Goal: Task Accomplishment & Management: Complete application form

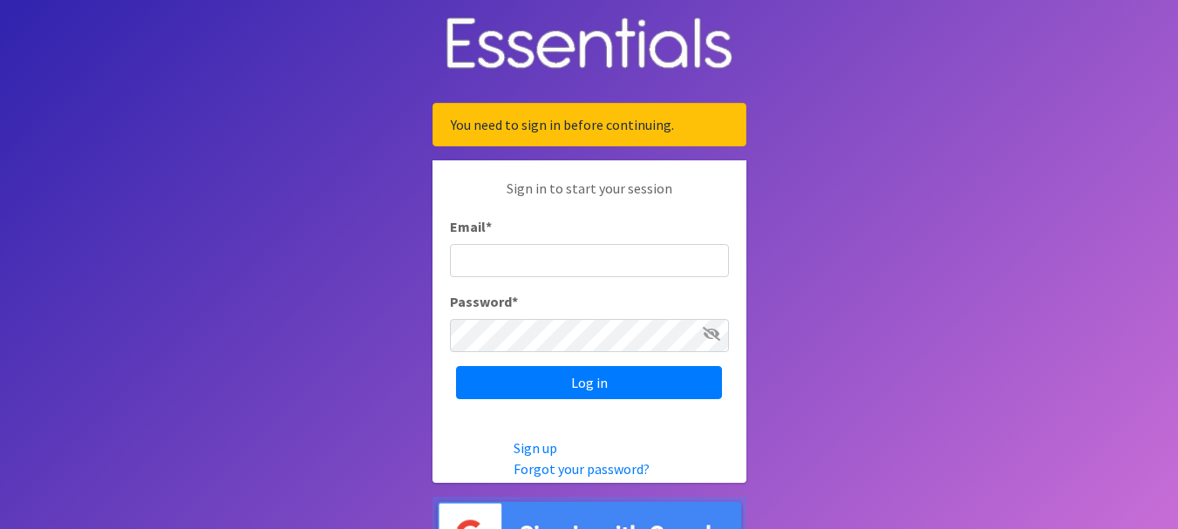
click at [531, 267] on input "Email *" at bounding box center [589, 260] width 279 height 33
type input "[EMAIL_ADDRESS][DOMAIN_NAME]"
click at [456, 366] on input "Log in" at bounding box center [589, 382] width 266 height 33
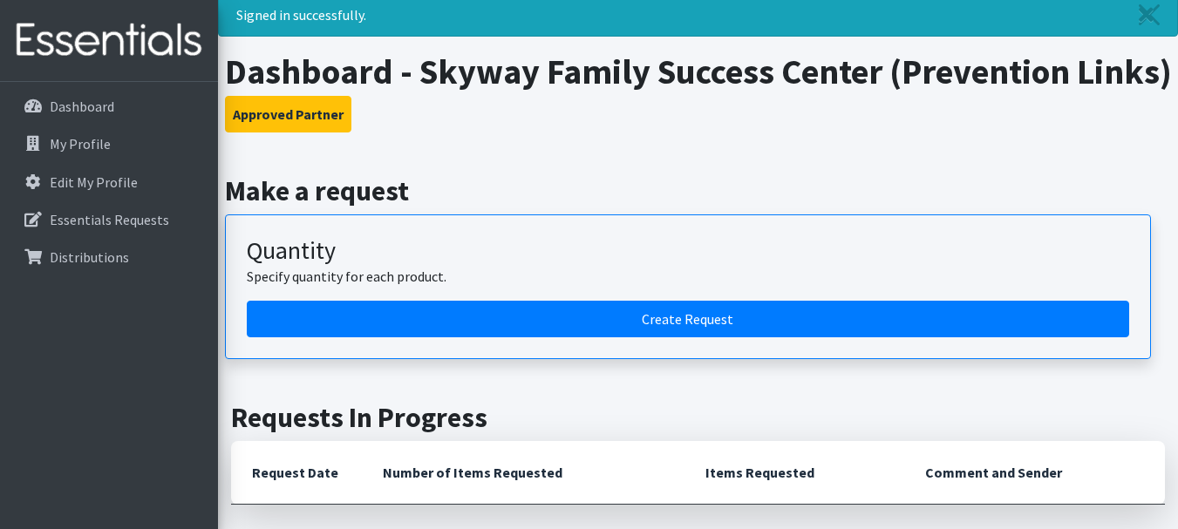
scroll to position [87, 0]
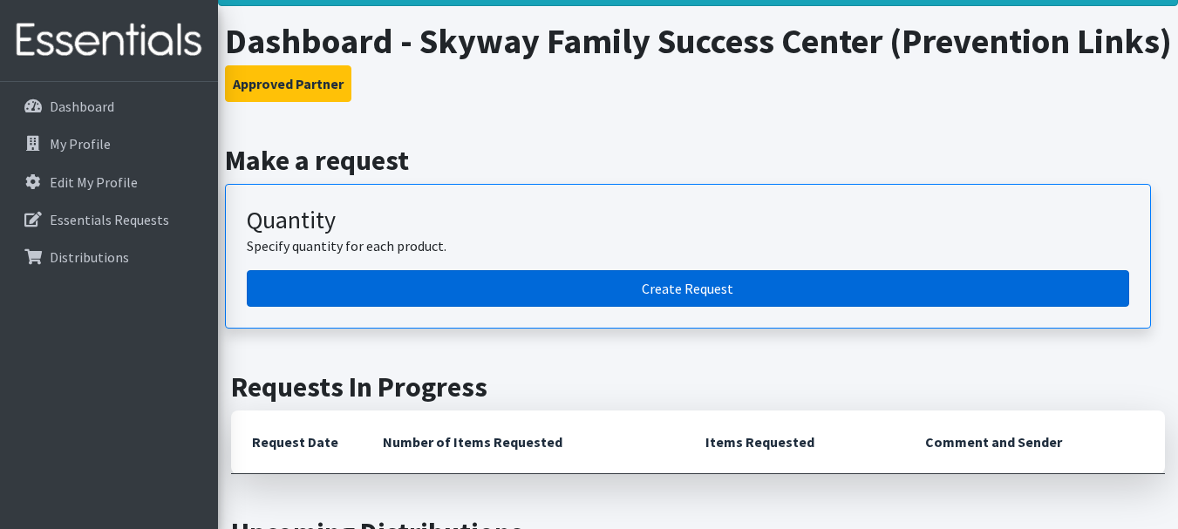
click at [589, 307] on link "Create Request" at bounding box center [688, 288] width 883 height 37
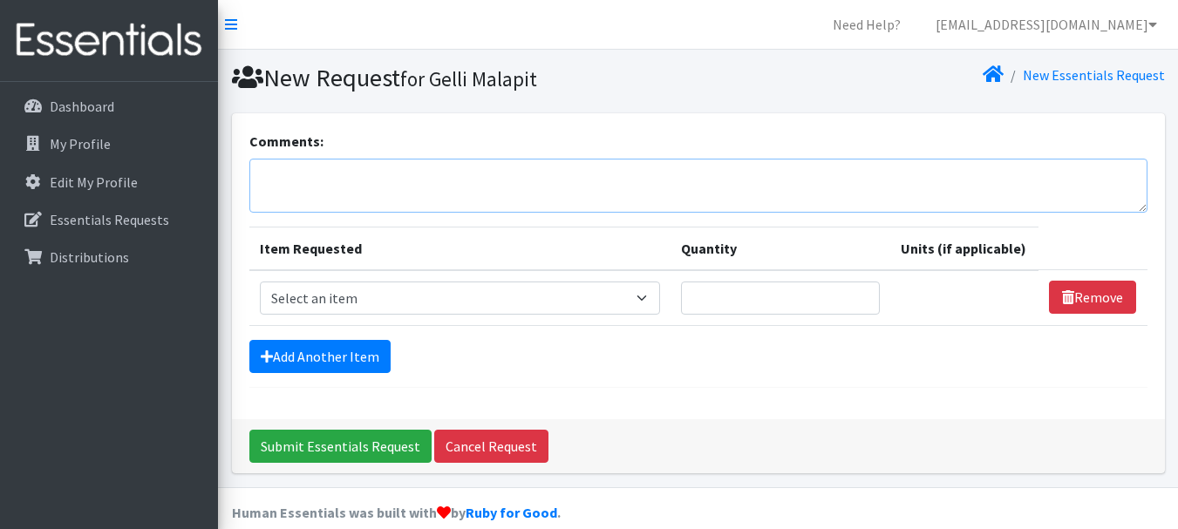
click at [388, 179] on textarea "Comments:" at bounding box center [698, 186] width 898 height 54
click at [351, 174] on textarea "We are having A Community Resource Fair in October" at bounding box center [698, 186] width 898 height 54
click at [610, 176] on textarea "We are hosting a Community Resource Fair in October" at bounding box center [698, 186] width 898 height 54
type textarea "We are hosting a Community Resource Fair in October and"
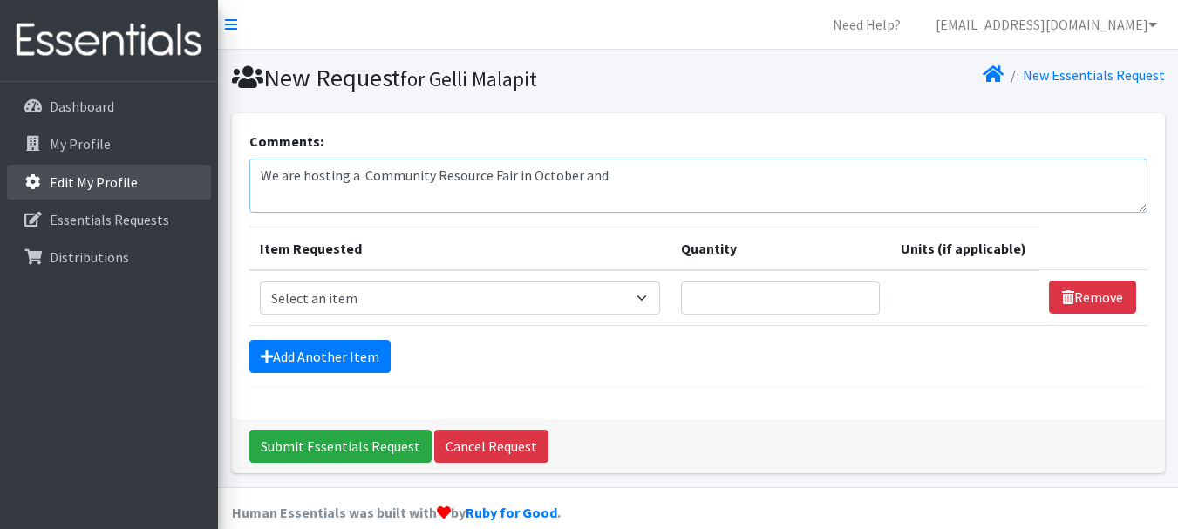
drag, startPoint x: 640, startPoint y: 171, endPoint x: 202, endPoint y: 169, distance: 437.8
click at [202, 169] on div "Need Help? gmalapit.skywayfsc@preventionlinks.org My Co-Workers My Profile Logo…" at bounding box center [589, 276] width 1178 height 553
paste textarea "We are hosting a community resource fair in October, so we would like to reques…"
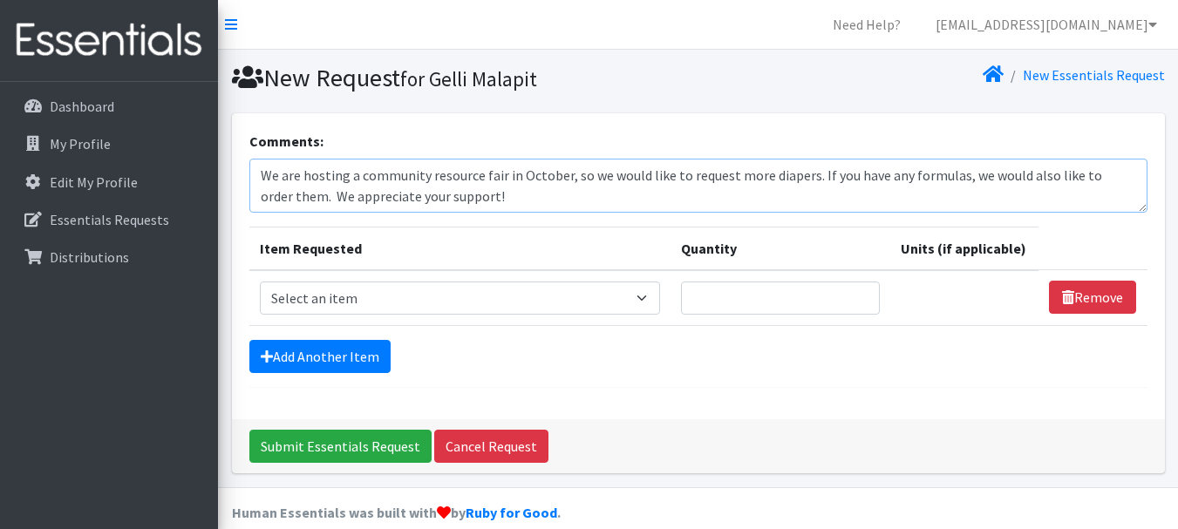
type textarea "We are hosting a community resource fair in October, so we would like to reques…"
click at [362, 291] on select "Select an item # of Children this order will serve # of Individuals Living in H…" at bounding box center [460, 298] width 400 height 33
select select "13431"
click at [260, 282] on select "Select an item # of Children this order will serve # of Individuals Living in H…" at bounding box center [460, 298] width 400 height 33
click at [712, 296] on input "Quantity" at bounding box center [781, 298] width 200 height 33
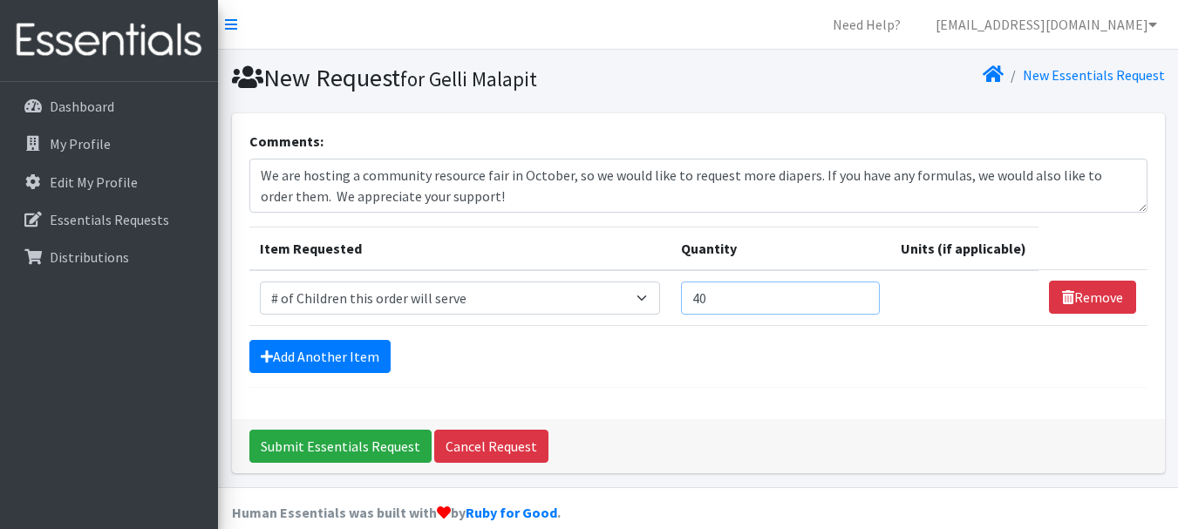
type input "4"
type input "600"
click at [339, 361] on link "Add Another Item" at bounding box center [319, 356] width 141 height 33
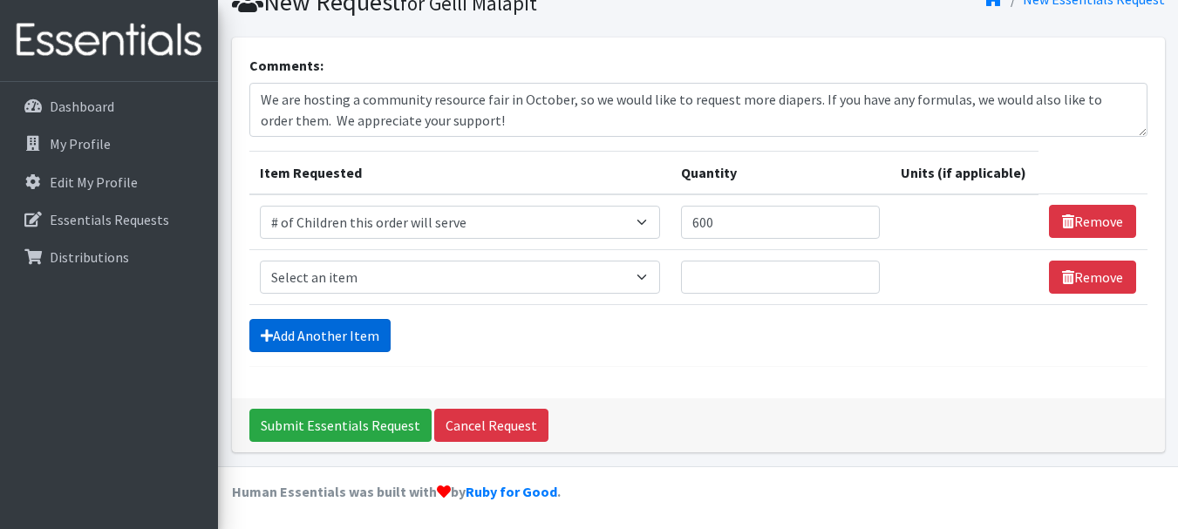
scroll to position [78, 0]
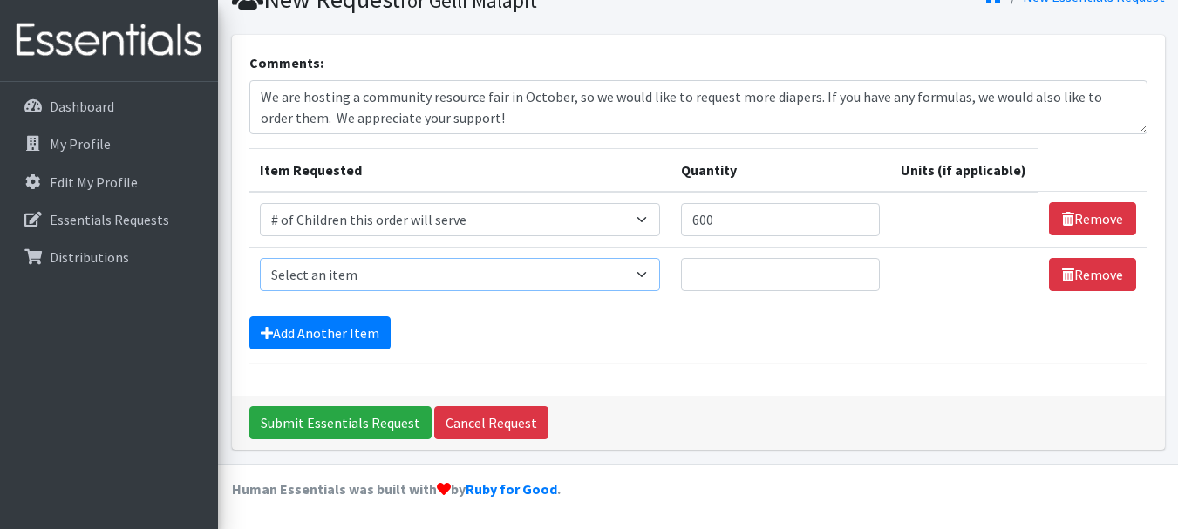
click at [445, 269] on select "Select an item # of Children this order will serve # of Individuals Living in H…" at bounding box center [460, 274] width 400 height 33
select select "6076"
click at [260, 258] on select "Select an item # of Children this order will serve # of Individuals Living in H…" at bounding box center [460, 274] width 400 height 33
click at [729, 276] on input "Quantity" at bounding box center [781, 274] width 200 height 33
click at [767, 226] on input "600" at bounding box center [781, 219] width 200 height 33
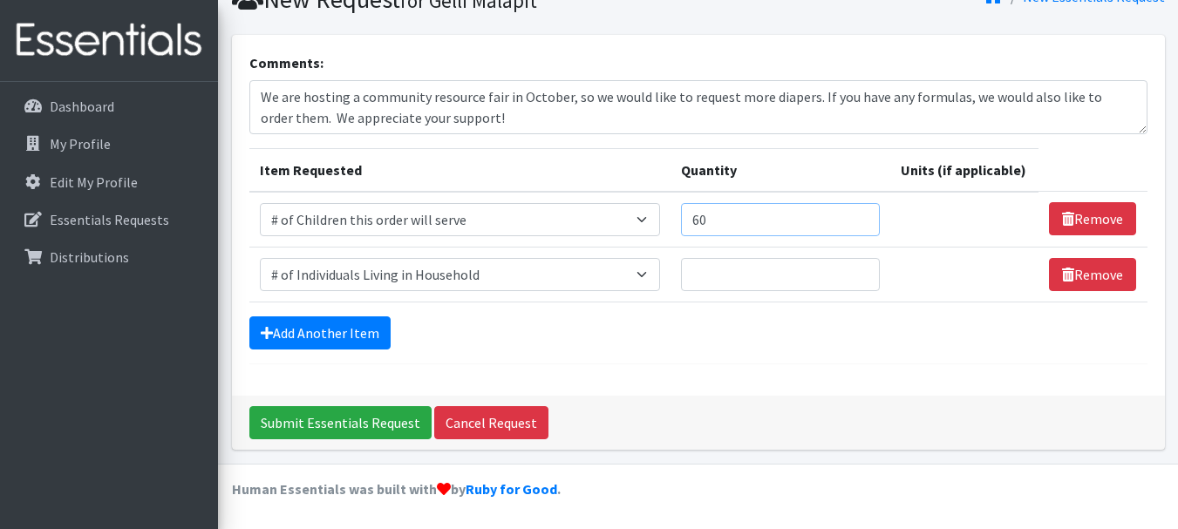
type input "6"
type input "400"
click at [715, 271] on input "Quantity" at bounding box center [781, 274] width 200 height 33
type input "5"
type input "6"
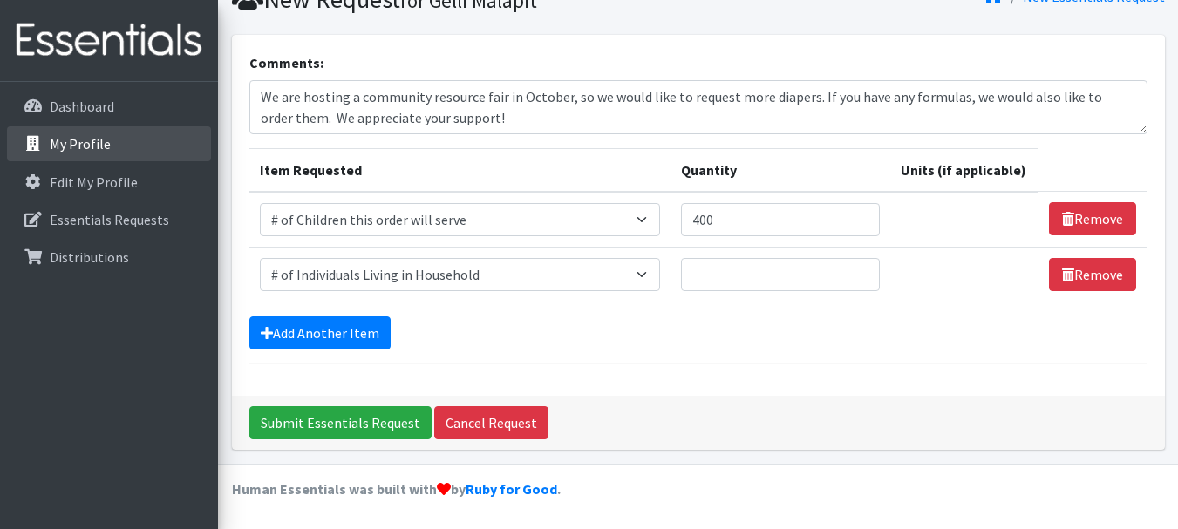
click at [75, 140] on p "My Profile" at bounding box center [80, 143] width 61 height 17
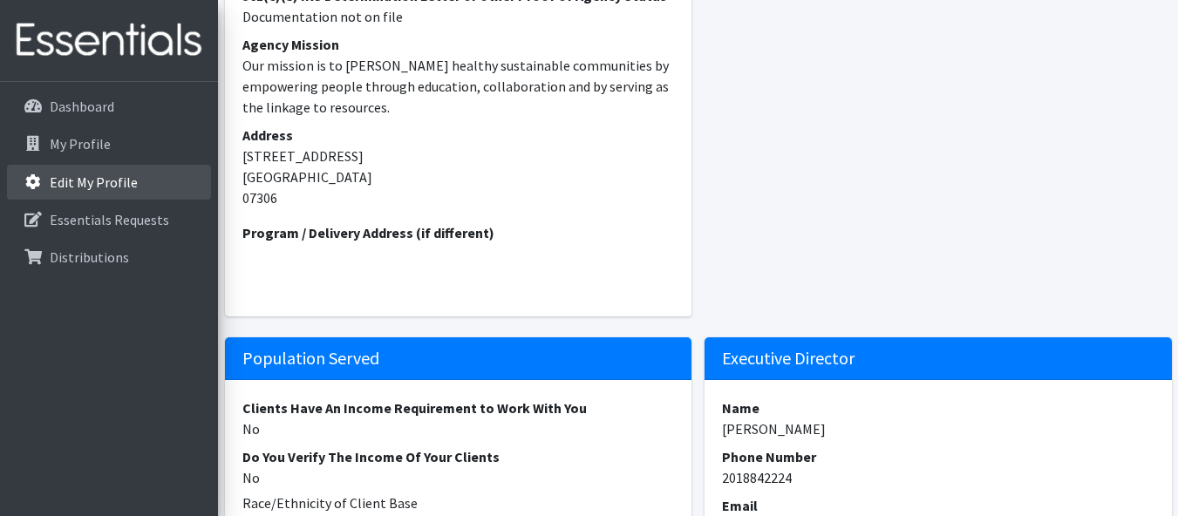
scroll to position [349, 0]
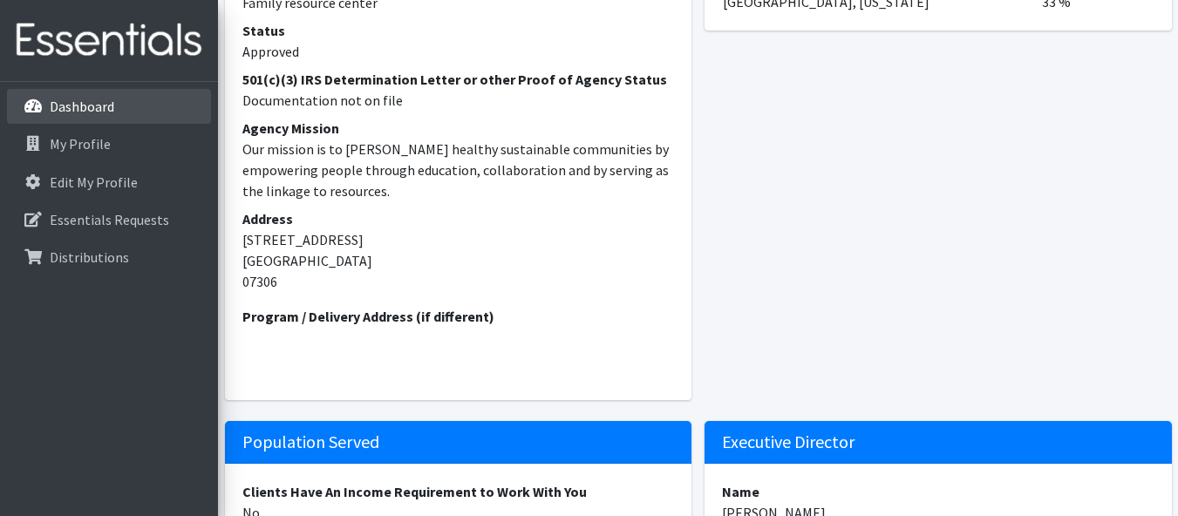
click at [99, 118] on link "Dashboard" at bounding box center [109, 106] width 204 height 35
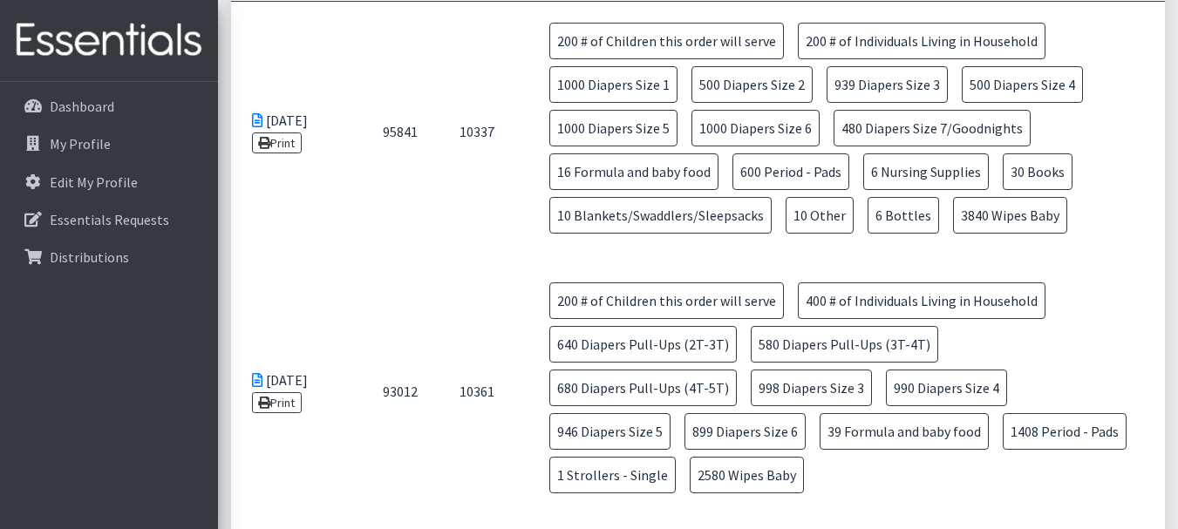
scroll to position [785, 0]
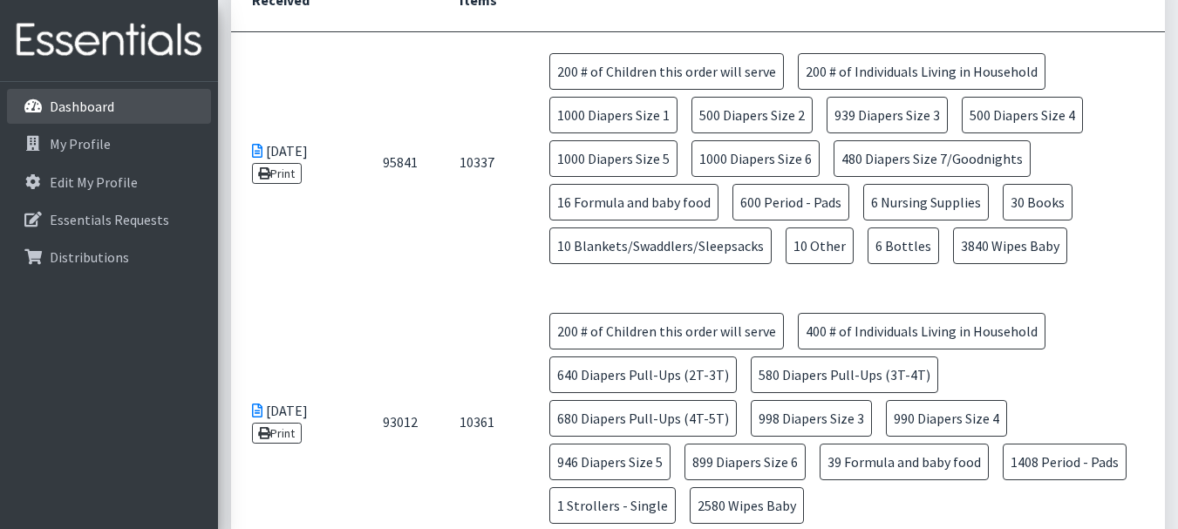
click at [77, 106] on p "Dashboard" at bounding box center [82, 106] width 65 height 17
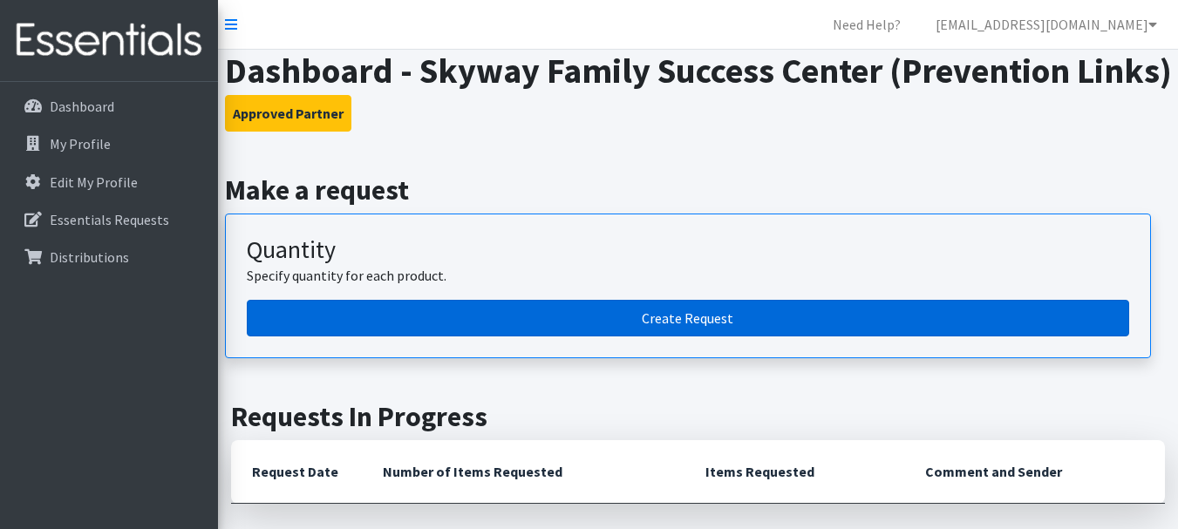
click at [492, 337] on link "Create Request" at bounding box center [688, 318] width 883 height 37
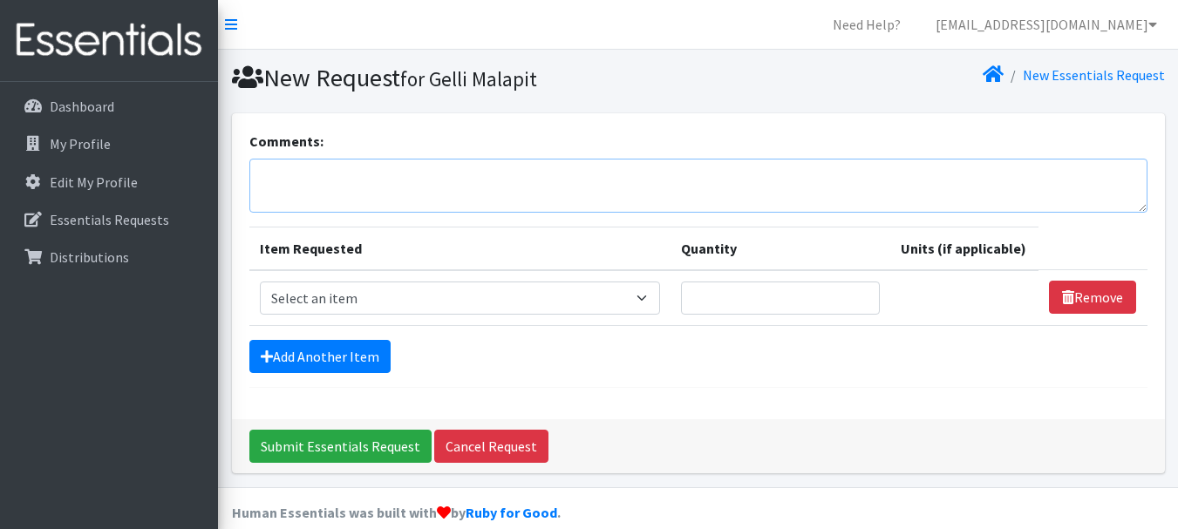
click at [369, 180] on textarea "Comments:" at bounding box center [698, 186] width 898 height 54
paste textarea "We are hosting a community resource fair in October, so we would like to reques…"
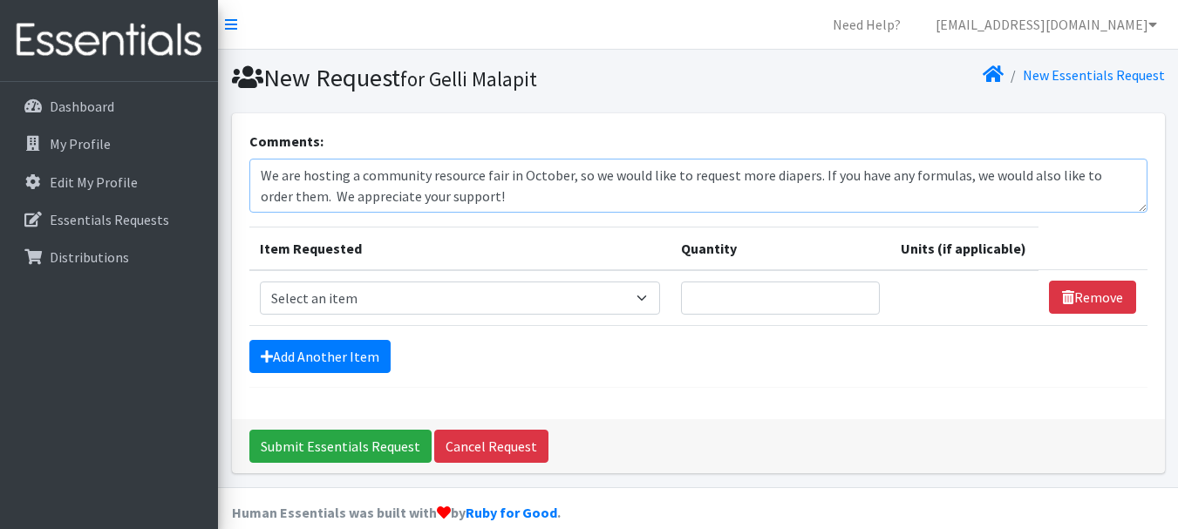
type textarea "We are hosting a community resource fair in October, so we would like to reques…"
click at [378, 310] on select "Select an item # of Children this order will serve # of Individuals Living in H…" at bounding box center [460, 298] width 400 height 33
select select "13431"
click at [260, 282] on select "Select an item # of Children this order will serve # of Individuals Living in H…" at bounding box center [460, 298] width 400 height 33
click at [735, 294] on input "Quantity" at bounding box center [781, 298] width 200 height 33
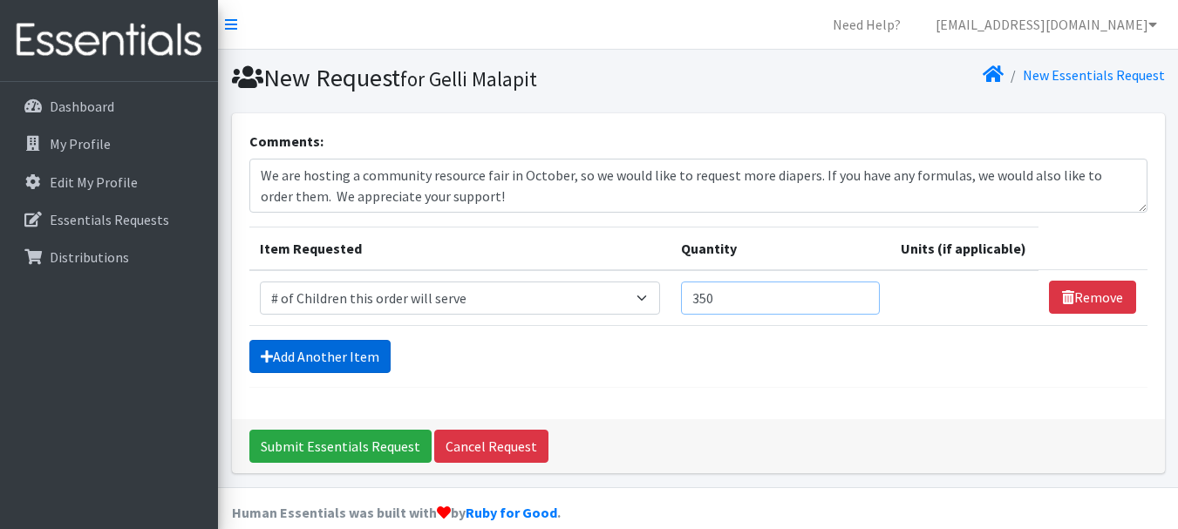
type input "350"
click at [351, 358] on link "Add Another Item" at bounding box center [319, 356] width 141 height 33
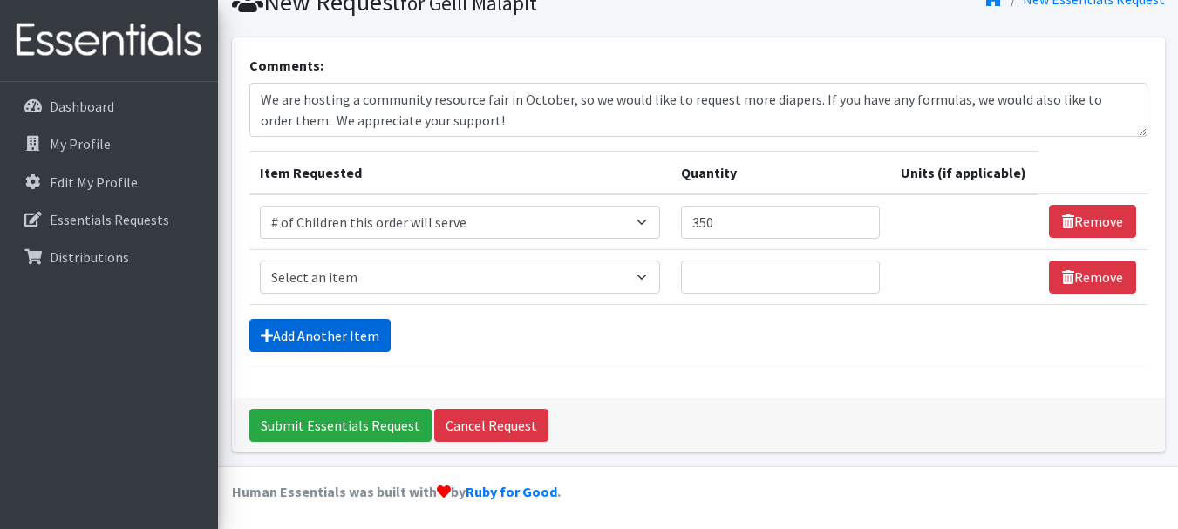
scroll to position [78, 0]
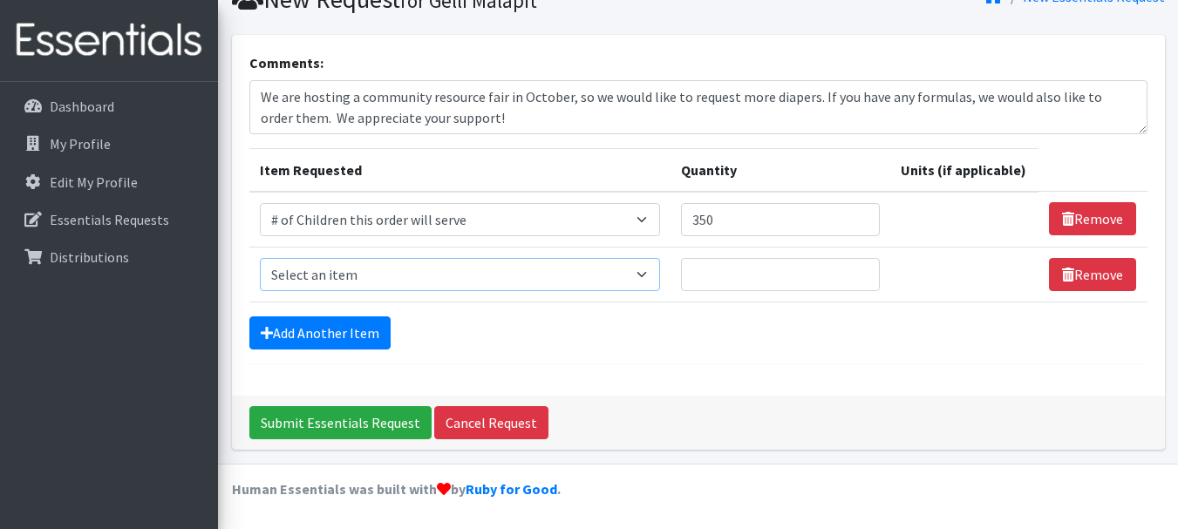
click at [399, 283] on select "Select an item # of Children this order will serve # of Individuals Living in H…" at bounding box center [460, 274] width 400 height 33
select select "6076"
click at [260, 258] on select "Select an item # of Children this order will serve # of Individuals Living in H…" at bounding box center [460, 274] width 400 height 33
click at [703, 274] on input "Quantity" at bounding box center [781, 274] width 200 height 33
type input "700"
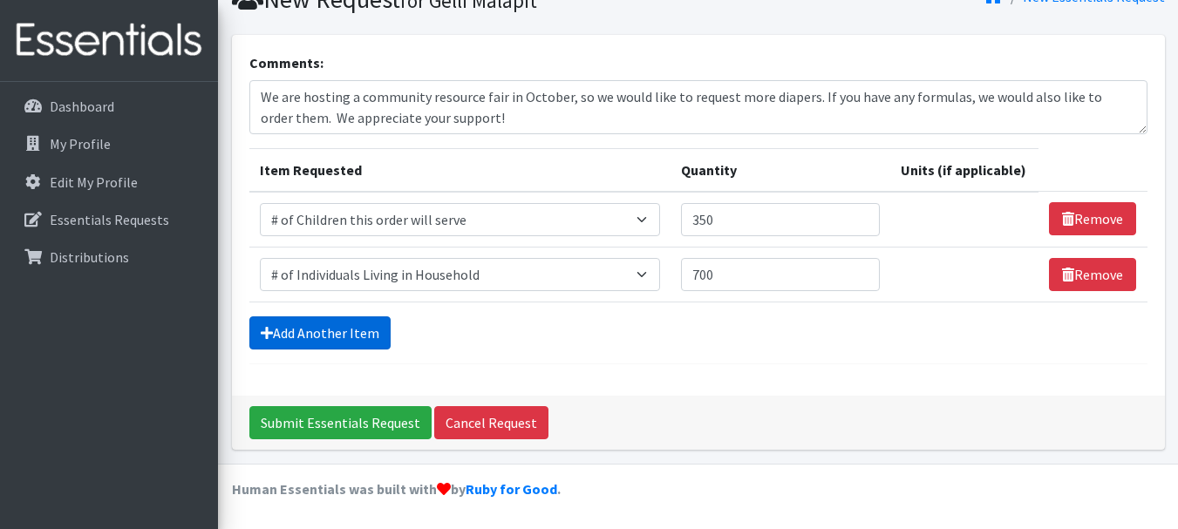
click at [335, 329] on link "Add Another Item" at bounding box center [319, 333] width 141 height 33
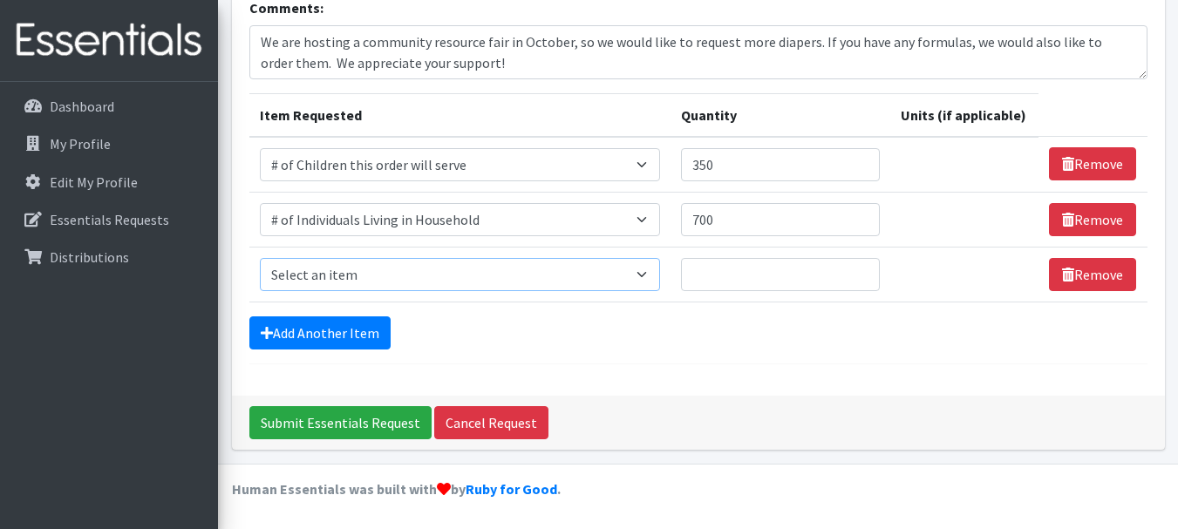
click at [366, 290] on select "Select an item # of Children this order will serve # of Individuals Living in H…" at bounding box center [460, 274] width 400 height 33
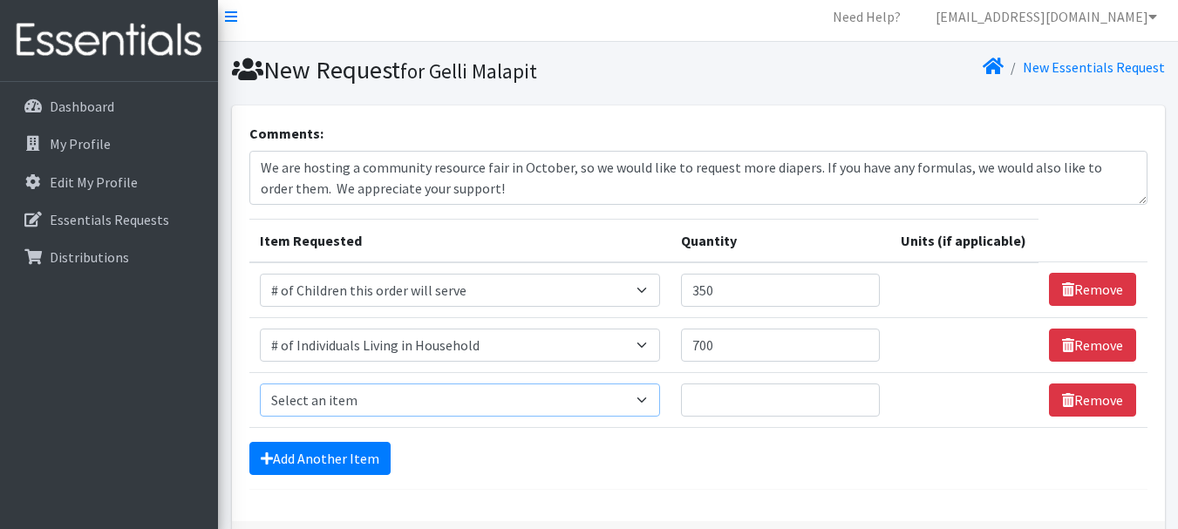
scroll to position [0, 0]
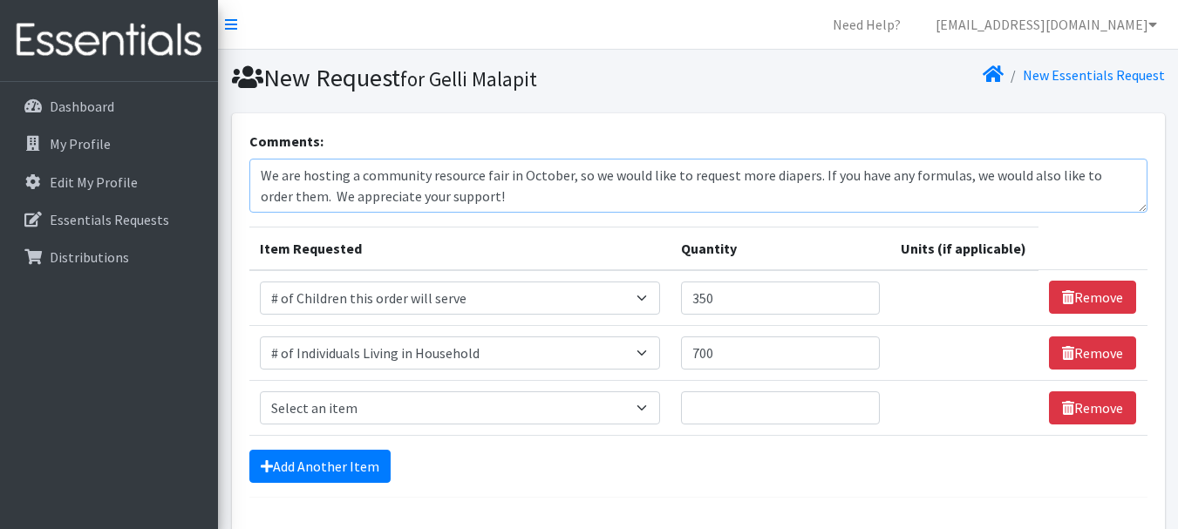
click at [539, 206] on textarea "We are hosting a community resource fair in October, so we would like to reques…" at bounding box center [698, 186] width 898 height 54
drag, startPoint x: 480, startPoint y: 196, endPoint x: 171, endPoint y: 165, distance: 311.2
click at [171, 165] on div "Need Help? gmalapit.skywayfsc@preventionlinks.org My Co-Workers My Profile Logo…" at bounding box center [589, 331] width 1178 height 663
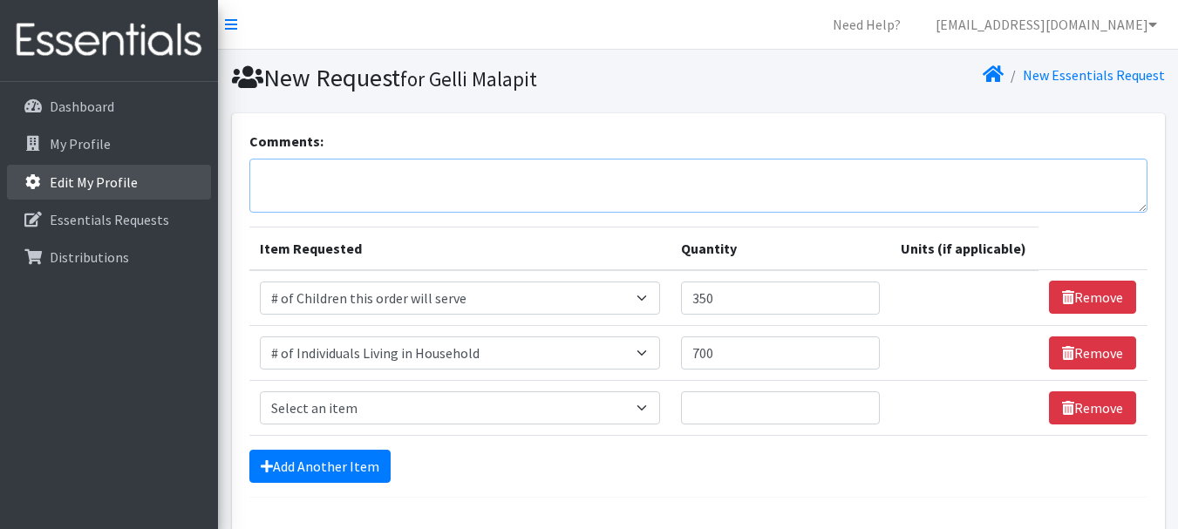
paste textarea "We are hosting a community resource fair in October, so we would like to reques…"
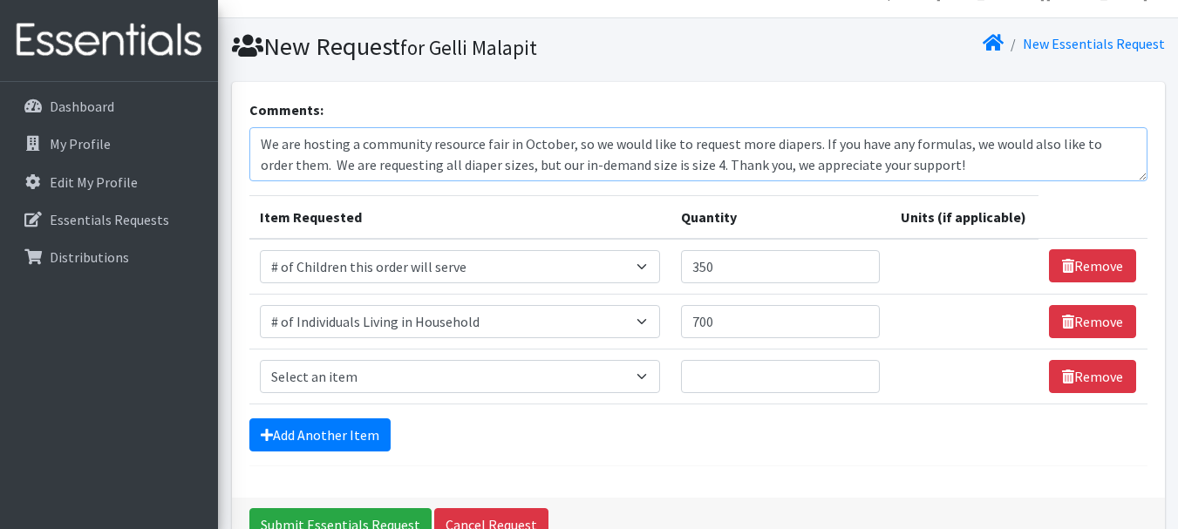
scroll to position [87, 0]
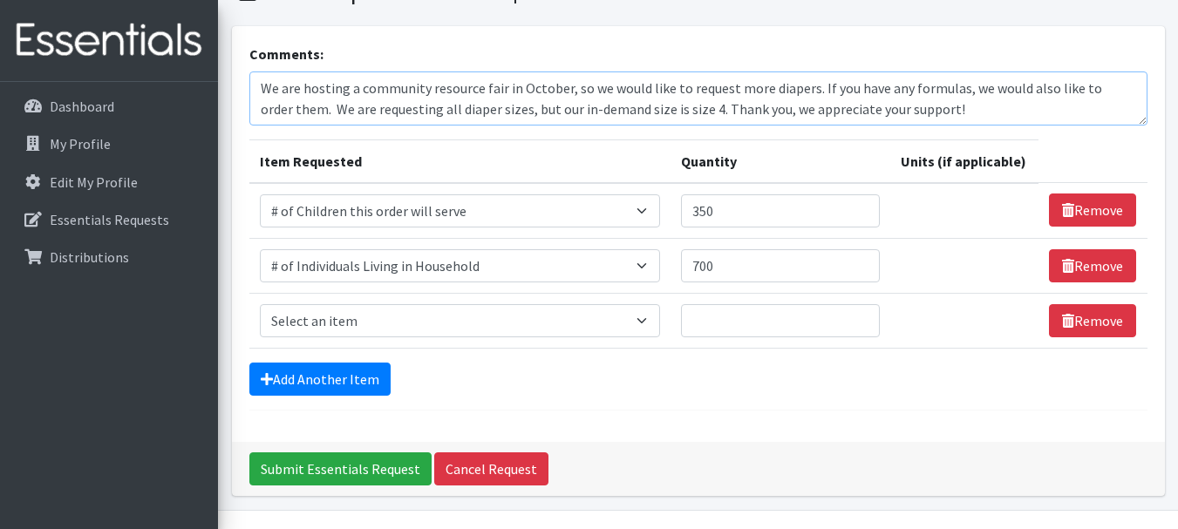
type textarea "We are hosting a community resource fair in October, so we would like to reques…"
click at [361, 324] on select "Select an item # of Children this order will serve # of Individuals Living in H…" at bounding box center [460, 320] width 400 height 33
select select "1971"
click at [260, 304] on select "Select an item # of Children this order will serve # of Individuals Living in H…" at bounding box center [460, 320] width 400 height 33
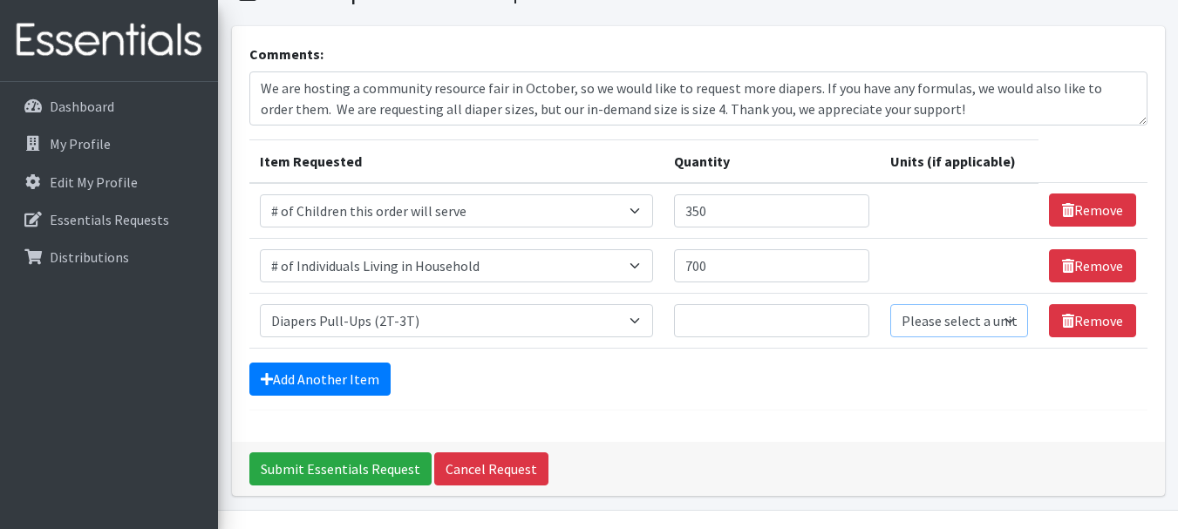
click at [984, 319] on select "Please select a unit units Packs" at bounding box center [959, 320] width 138 height 33
click at [828, 404] on form "Comments: We are hosting a community resource fair in October, so we would like…" at bounding box center [698, 227] width 898 height 367
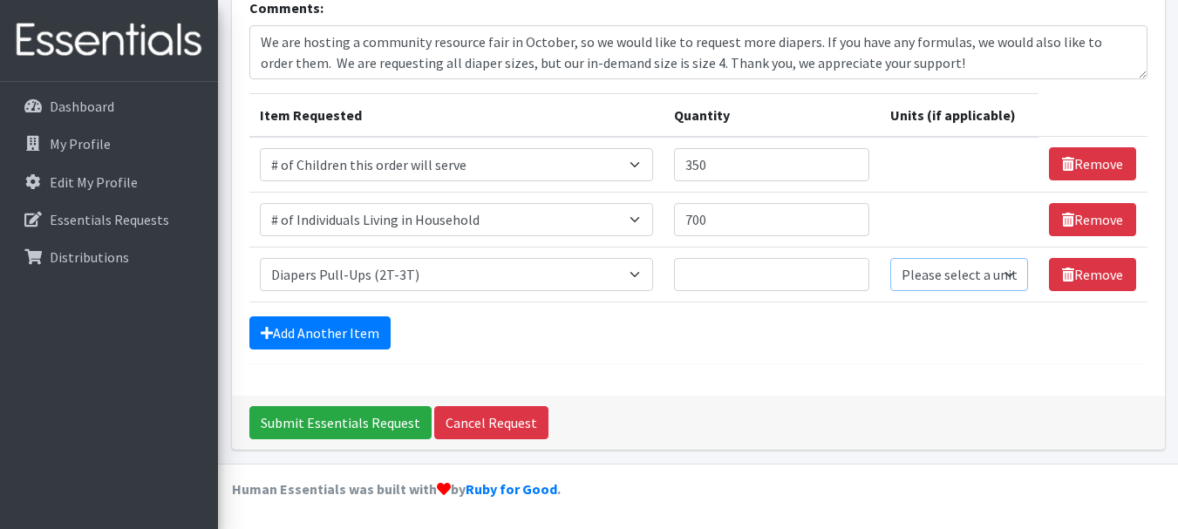
click at [966, 271] on select "Please select a unit units Packs" at bounding box center [959, 274] width 138 height 33
select select "Pack"
click at [890, 258] on select "Please select a unit units Packs" at bounding box center [959, 274] width 138 height 33
click at [704, 276] on input "Quantity" at bounding box center [772, 274] width 196 height 33
type input "40"
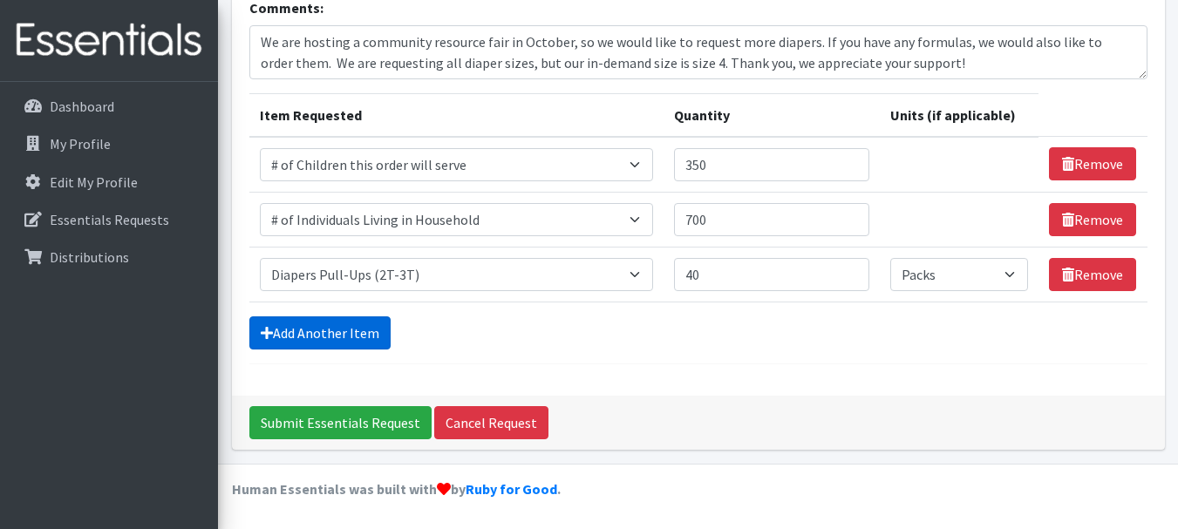
click at [352, 322] on link "Add Another Item" at bounding box center [319, 333] width 141 height 33
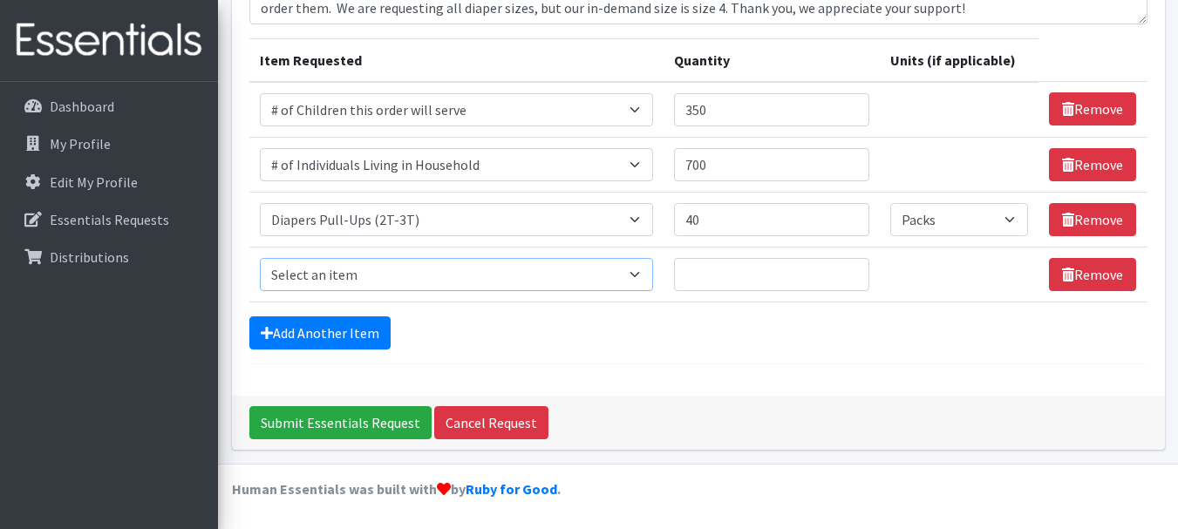
click at [400, 270] on select "Select an item # of Children this order will serve # of Individuals Living in H…" at bounding box center [456, 274] width 393 height 33
select select "1972"
click at [260, 258] on select "Select an item # of Children this order will serve # of Individuals Living in H…" at bounding box center [456, 274] width 393 height 33
click at [712, 262] on input "Quantity" at bounding box center [772, 274] width 196 height 33
type input "40"
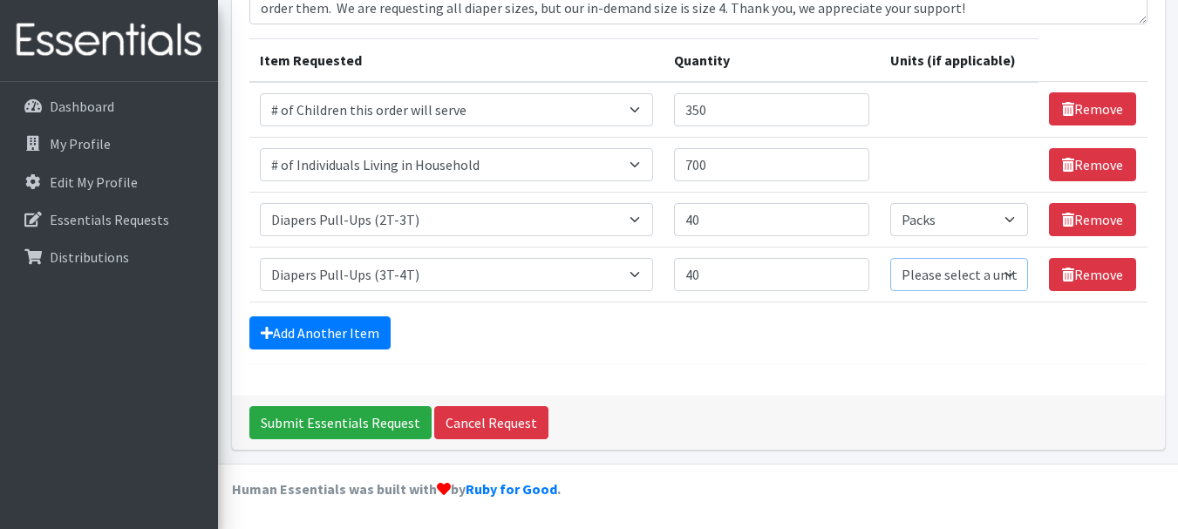
click at [938, 283] on select "Please select a unit units Packs" at bounding box center [959, 274] width 138 height 33
select select "Pack"
click at [890, 258] on select "Please select a unit units Packs" at bounding box center [959, 274] width 138 height 33
click at [337, 330] on link "Add Another Item" at bounding box center [319, 333] width 141 height 33
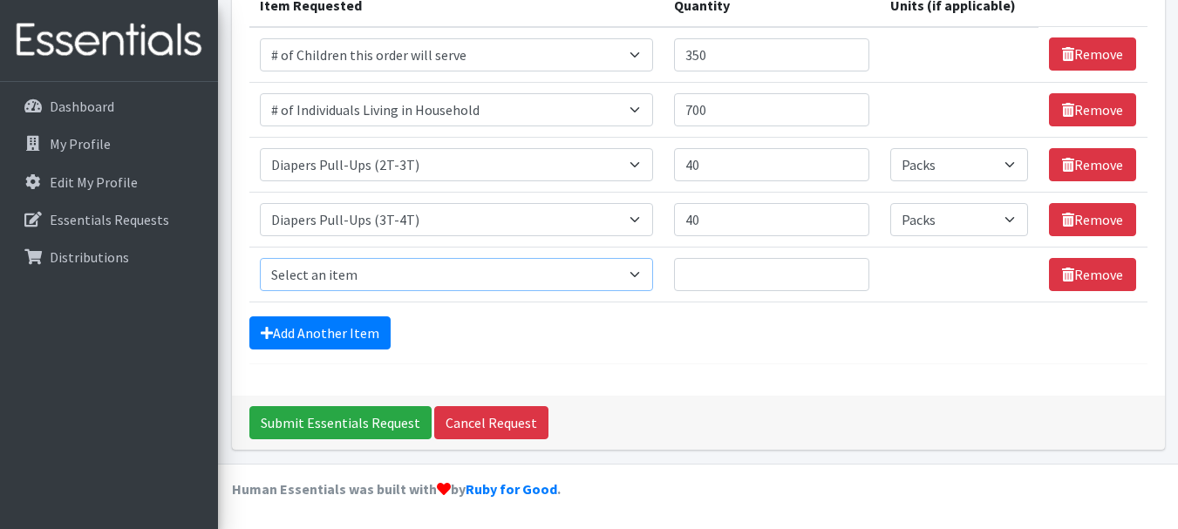
click at [394, 269] on select "Select an item # of Children this order will serve # of Individuals Living in H…" at bounding box center [456, 274] width 393 height 33
select select "1973"
click at [260, 258] on select "Select an item # of Children this order will serve # of Individuals Living in H…" at bounding box center [456, 274] width 393 height 33
click at [750, 278] on input "Quantity" at bounding box center [772, 274] width 196 height 33
type input "40"
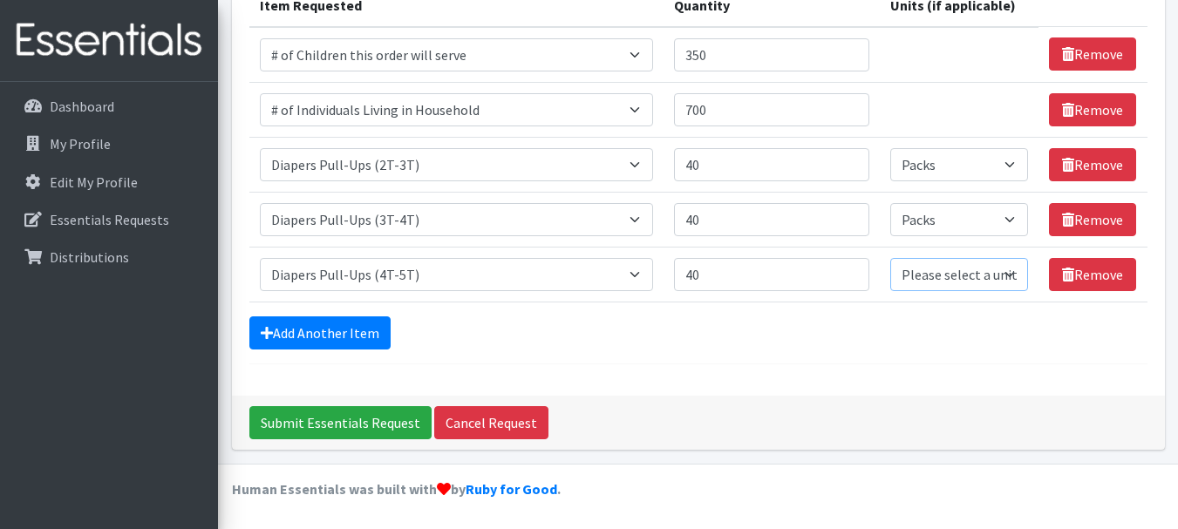
click at [942, 276] on select "Please select a unit units Packs" at bounding box center [959, 274] width 138 height 33
select select "Pack"
click at [890, 258] on select "Please select a unit units Packs" at bounding box center [959, 274] width 138 height 33
click at [799, 343] on div "Add Another Item" at bounding box center [698, 333] width 898 height 33
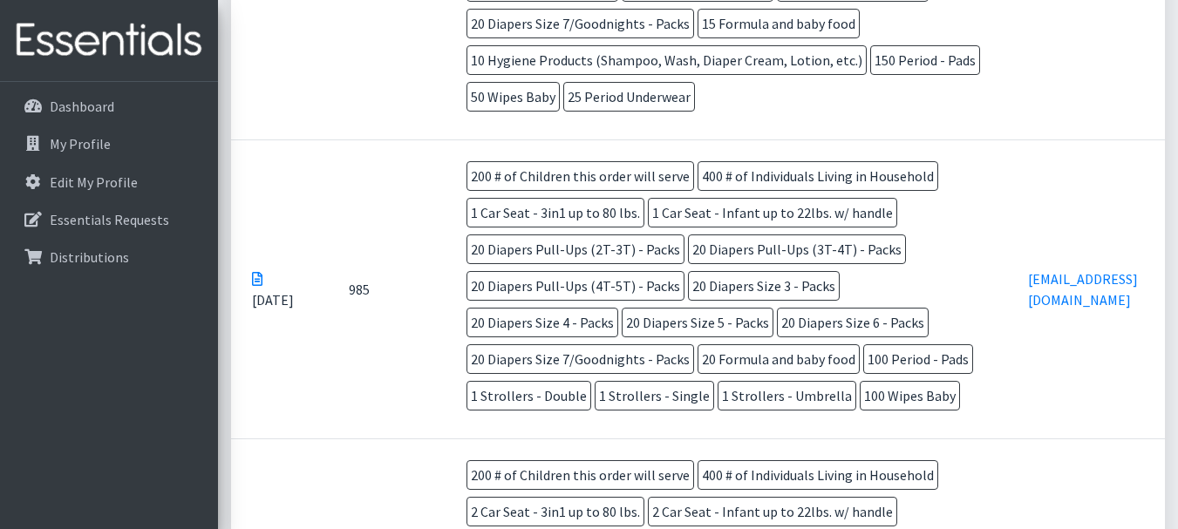
scroll to position [698, 0]
